Goal: Check status: Check status

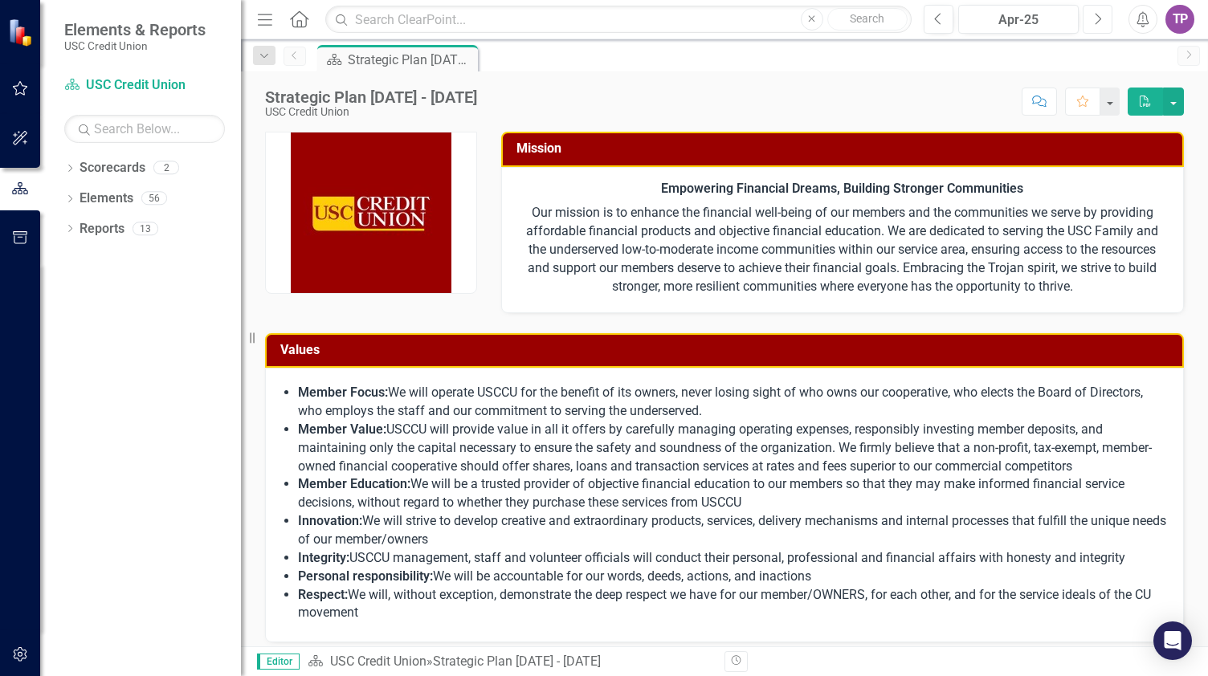
click at [1094, 12] on icon "Next" at bounding box center [1097, 19] width 9 height 14
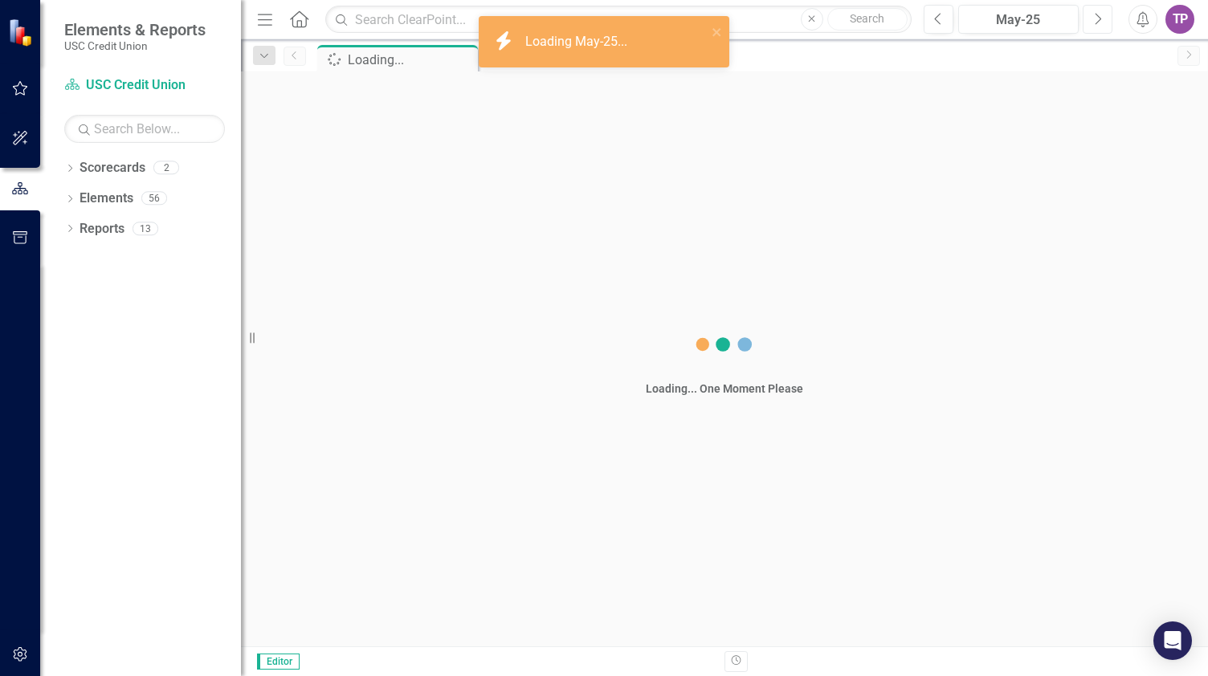
click at [1094, 12] on icon "Next" at bounding box center [1097, 19] width 9 height 14
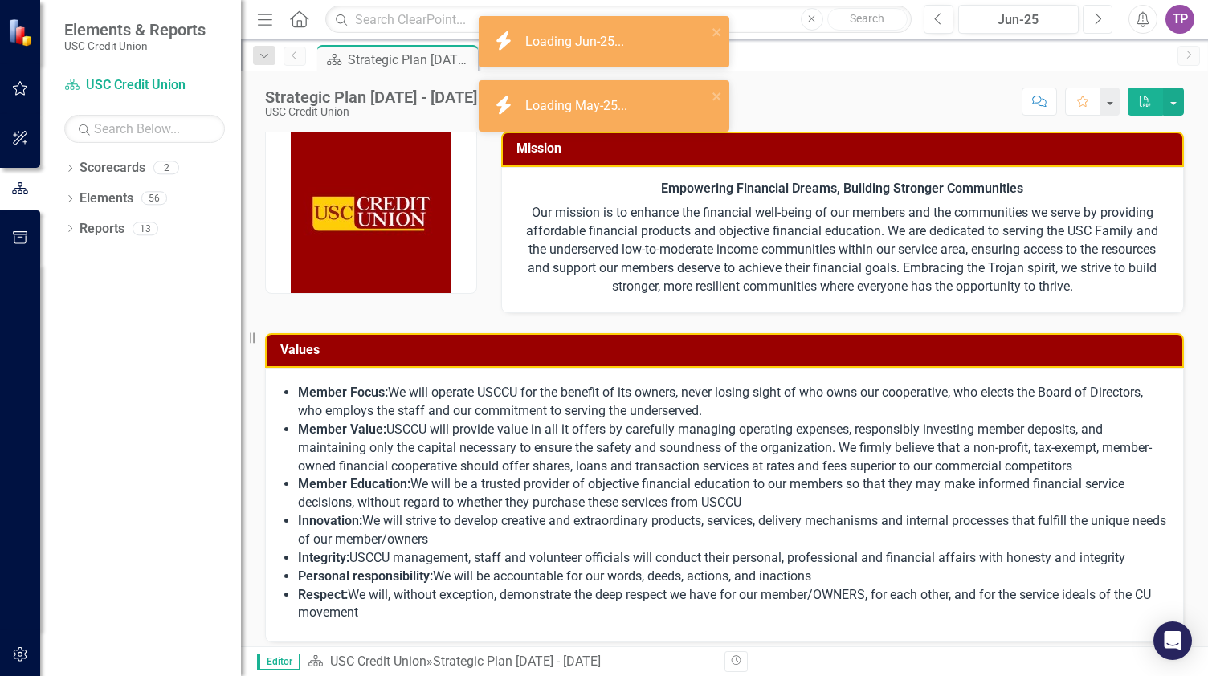
click at [1094, 12] on icon "Next" at bounding box center [1097, 19] width 9 height 14
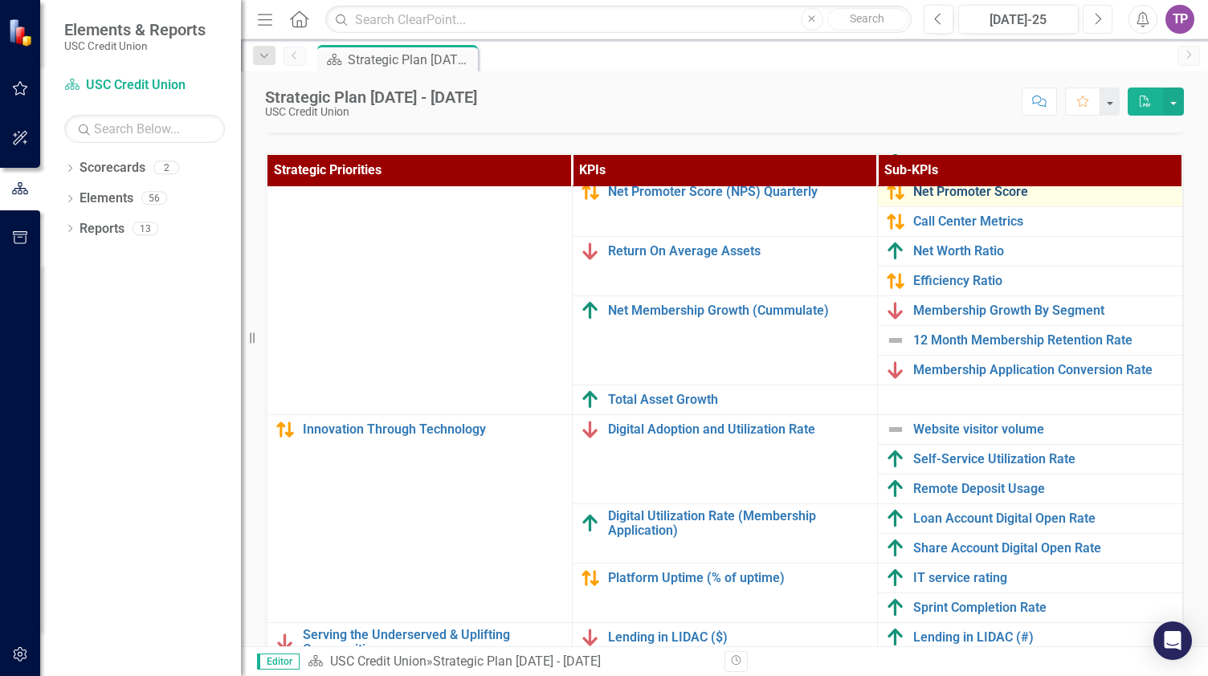
scroll to position [577, 0]
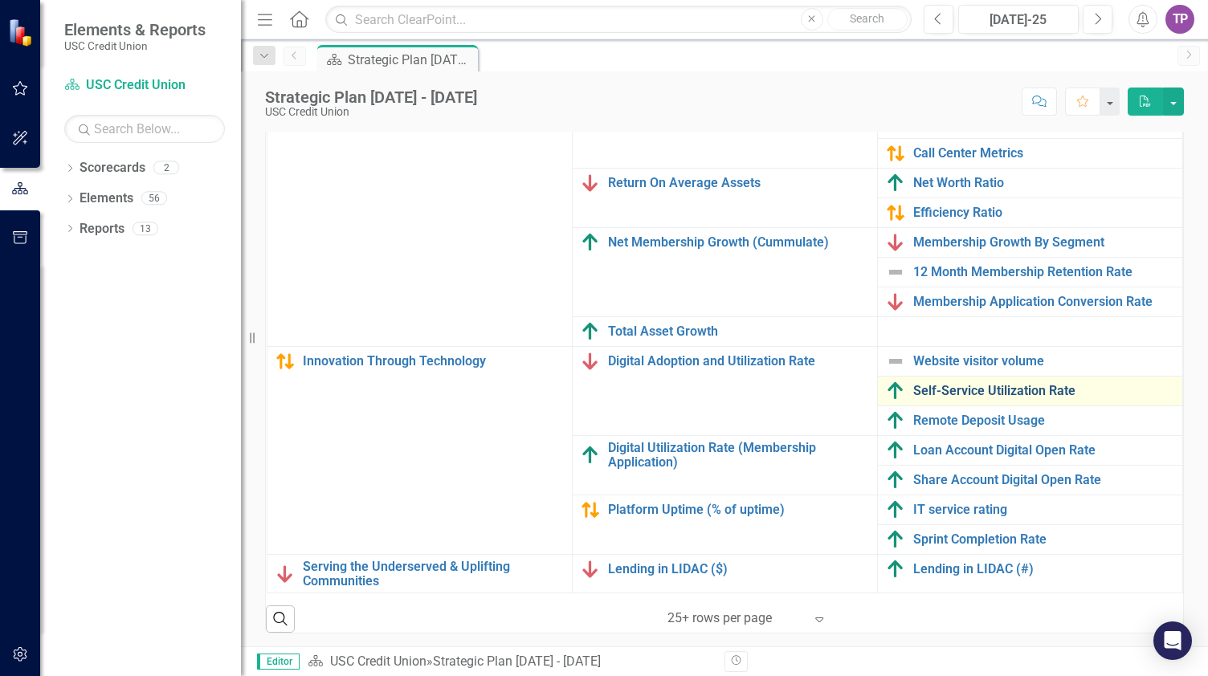
click at [944, 393] on link "Self-Service Utilization Rate" at bounding box center [1043, 391] width 261 height 14
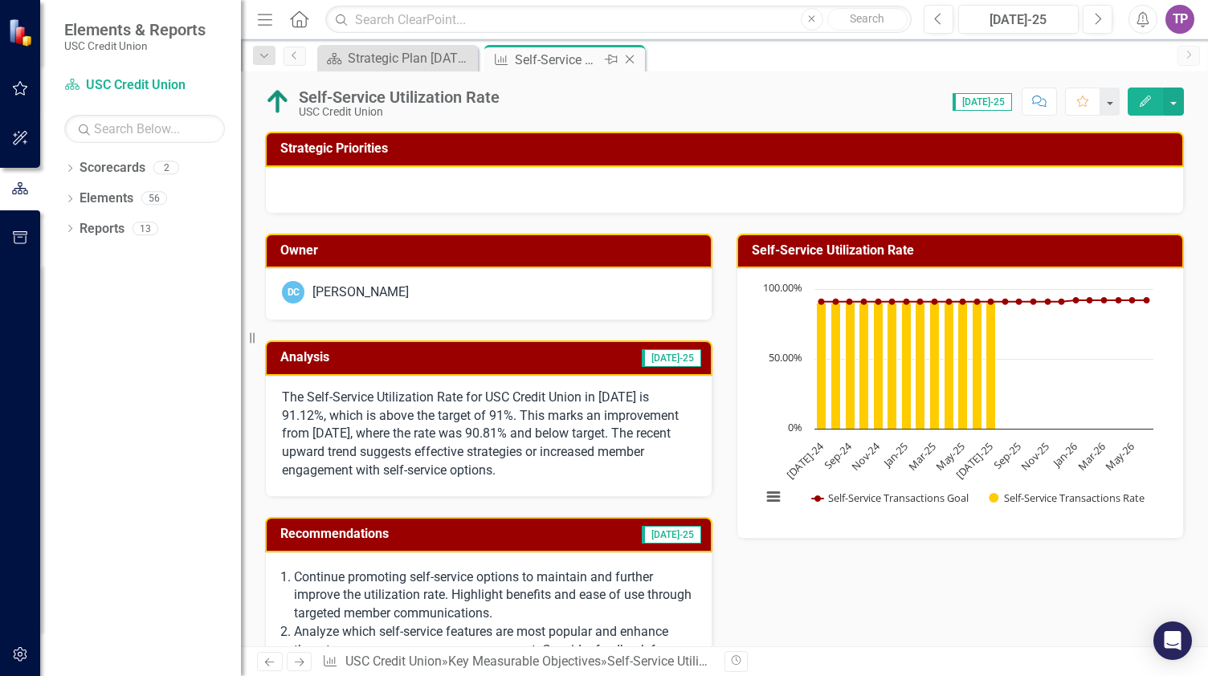
click at [632, 54] on icon "Close" at bounding box center [630, 59] width 16 height 13
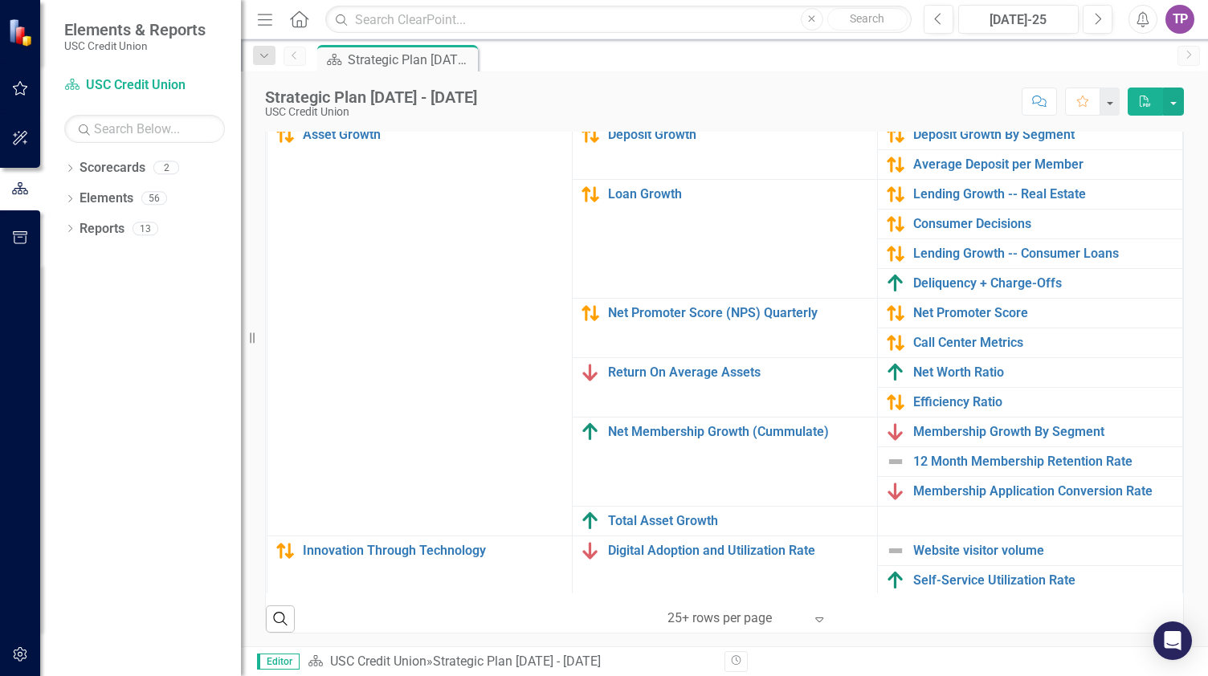
scroll to position [190, 0]
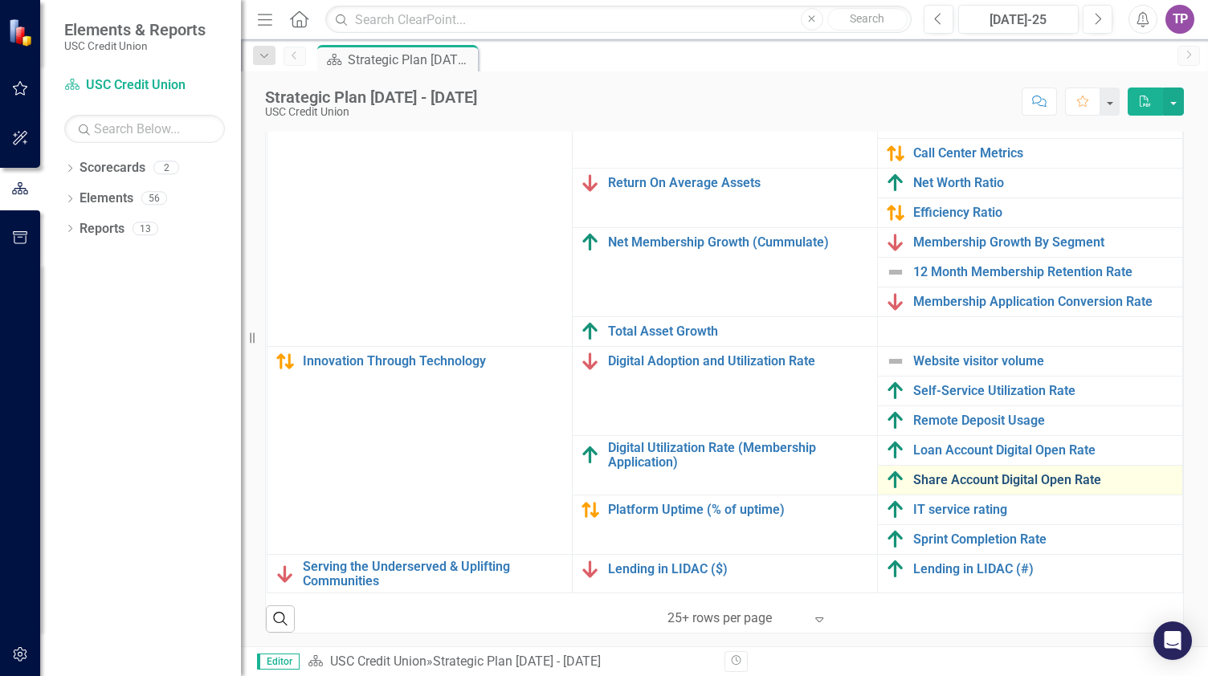
click at [937, 475] on link "Share Account Digital Open Rate" at bounding box center [1043, 480] width 261 height 14
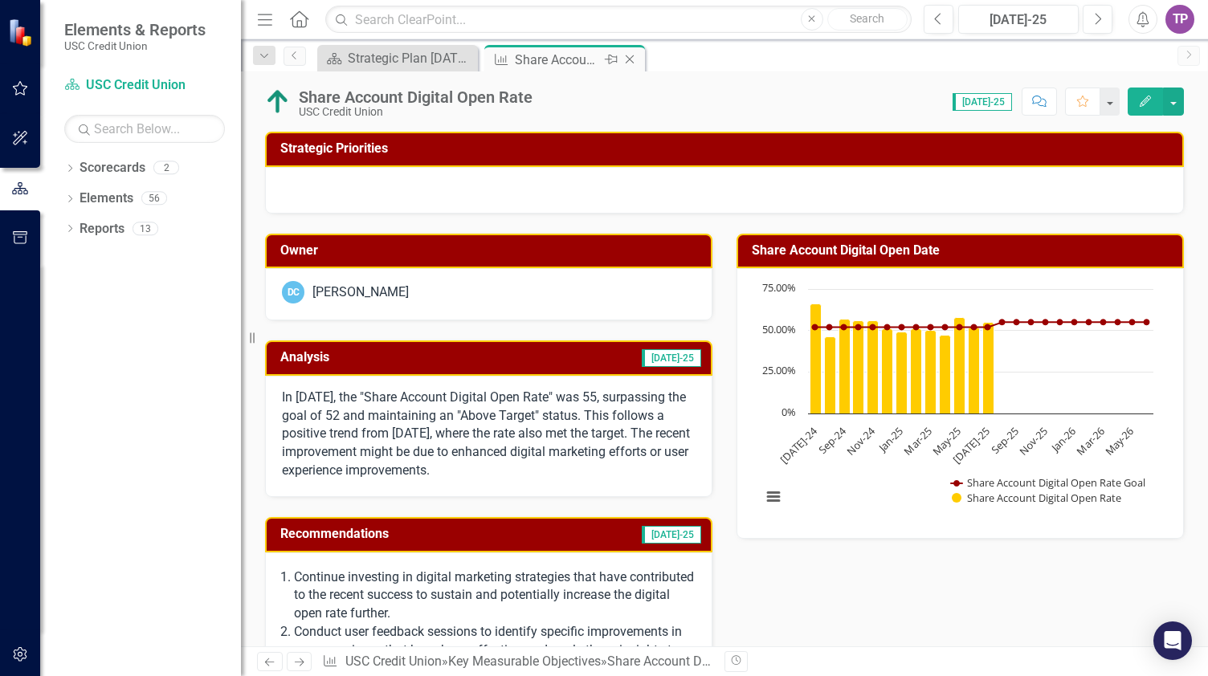
click at [628, 58] on icon at bounding box center [630, 59] width 9 height 9
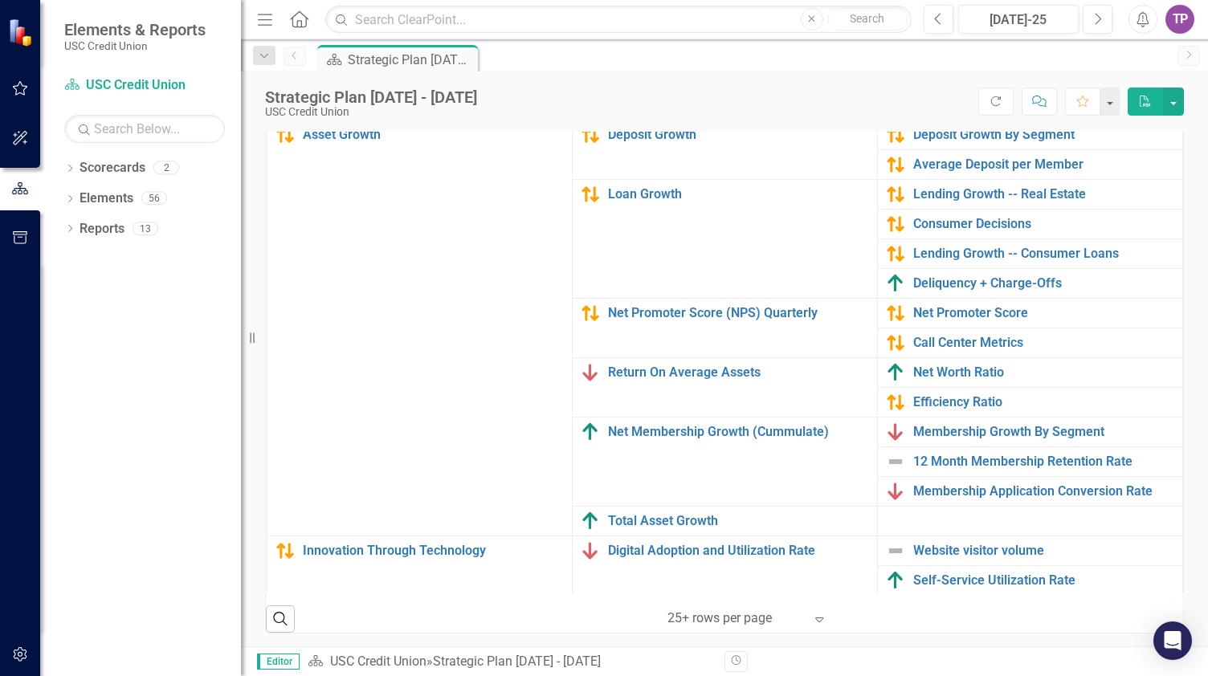
scroll to position [190, 0]
